Goal: Check status: Check status

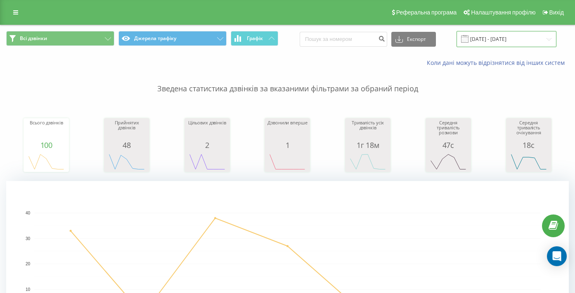
click at [504, 40] on input "14.08.2025 - 20.08.2025" at bounding box center [507, 39] width 100 height 16
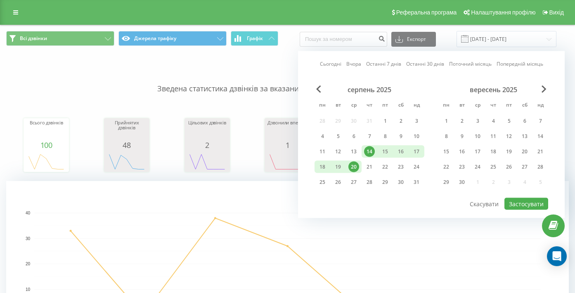
click at [333, 64] on link "Сьогодні" at bounding box center [330, 64] width 21 height 8
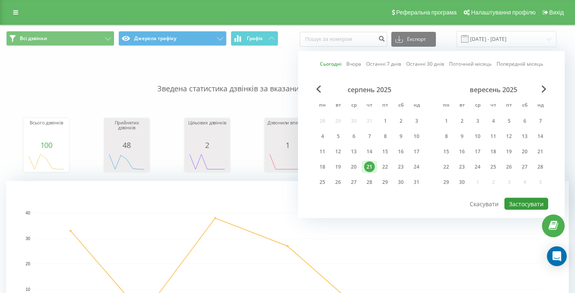
click at [530, 201] on button "Застосувати" at bounding box center [526, 204] width 44 height 12
type input "[DATE] - [DATE]"
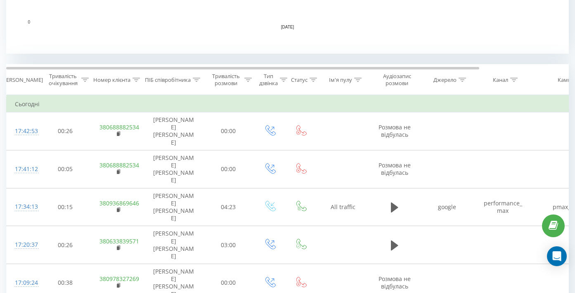
scroll to position [335, 0]
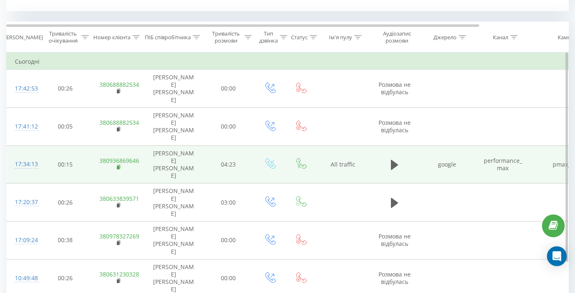
click at [117, 166] on rect at bounding box center [118, 168] width 2 height 4
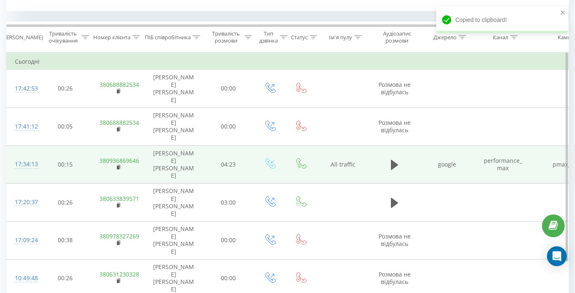
click at [386, 145] on td at bounding box center [395, 164] width 50 height 38
click at [391, 160] on icon at bounding box center [394, 165] width 7 height 10
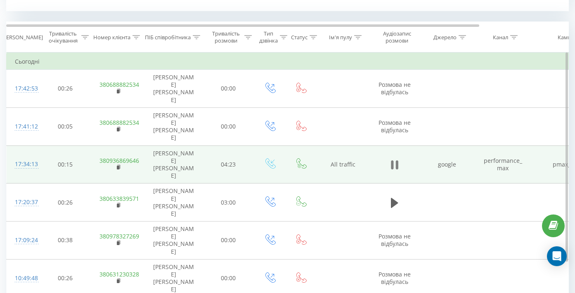
click at [396, 160] on icon at bounding box center [396, 164] width 2 height 9
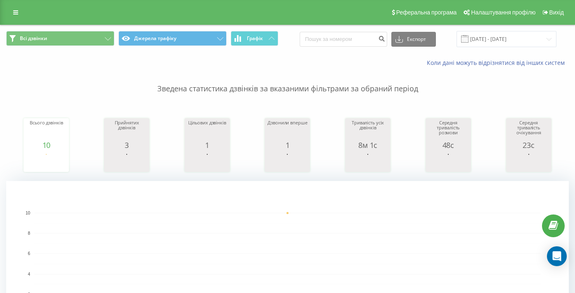
click at [249, 5] on div "Реферальна програма Налаштування профілю Вихід" at bounding box center [287, 12] width 575 height 25
